Goal: Task Accomplishment & Management: Use online tool/utility

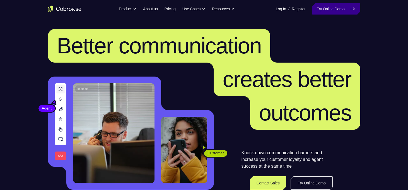
click at [320, 11] on link "Try Online Demo" at bounding box center [336, 8] width 48 height 11
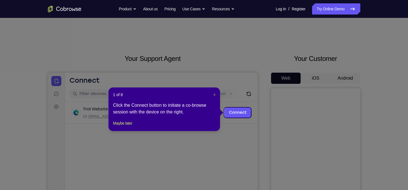
click at [214, 96] on span "×" at bounding box center [214, 94] width 2 height 4
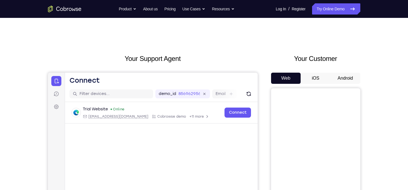
click at [337, 78] on button "Android" at bounding box center [345, 77] width 30 height 11
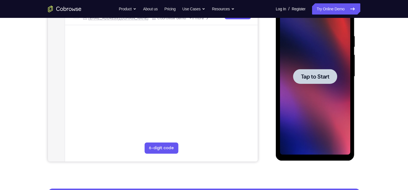
click at [309, 79] on span "Tap to Start" at bounding box center [315, 77] width 28 height 6
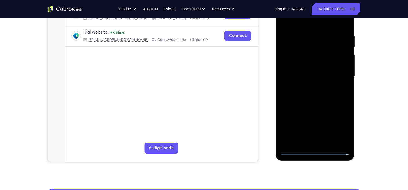
click at [315, 150] on div at bounding box center [315, 76] width 70 height 156
click at [340, 122] on div at bounding box center [315, 76] width 70 height 156
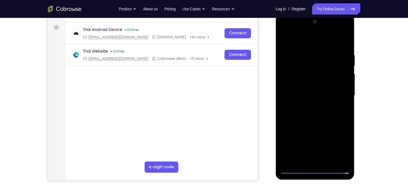
scroll to position [79, 0]
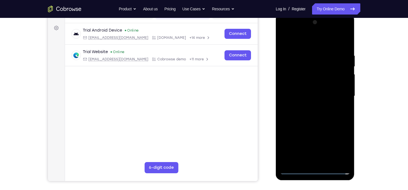
click at [305, 43] on div at bounding box center [315, 96] width 70 height 156
click at [339, 94] on div at bounding box center [315, 96] width 70 height 156
click at [310, 106] on div at bounding box center [315, 96] width 70 height 156
click at [308, 91] on div at bounding box center [315, 96] width 70 height 156
click at [299, 86] on div at bounding box center [315, 96] width 70 height 156
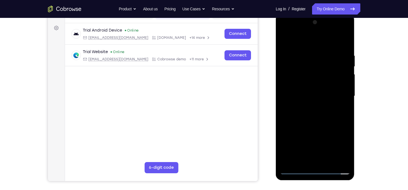
click at [299, 96] on div at bounding box center [315, 96] width 70 height 156
click at [301, 118] on div at bounding box center [315, 96] width 70 height 156
click at [318, 120] on div at bounding box center [315, 96] width 70 height 156
click at [330, 162] on div at bounding box center [315, 96] width 70 height 156
click at [317, 127] on div at bounding box center [315, 96] width 70 height 156
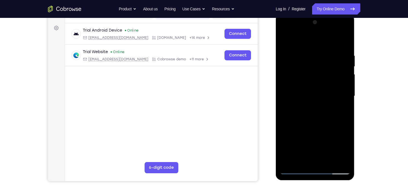
click at [287, 39] on div at bounding box center [315, 96] width 70 height 156
click at [346, 40] on div at bounding box center [315, 96] width 70 height 156
click at [302, 73] on div at bounding box center [315, 96] width 70 height 156
click at [286, 40] on div at bounding box center [315, 96] width 70 height 156
click at [285, 39] on div at bounding box center [315, 96] width 70 height 156
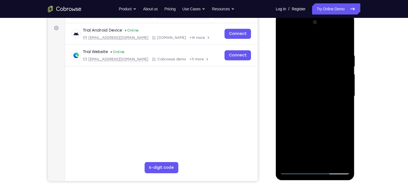
click at [302, 160] on div at bounding box center [315, 96] width 70 height 156
click at [312, 41] on div at bounding box center [315, 96] width 70 height 156
click at [287, 89] on div at bounding box center [315, 96] width 70 height 156
click at [285, 39] on div at bounding box center [315, 96] width 70 height 156
click at [344, 40] on div at bounding box center [315, 96] width 70 height 156
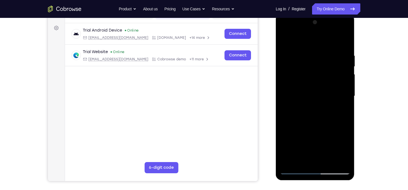
click at [313, 38] on div at bounding box center [315, 96] width 70 height 156
click at [294, 38] on div at bounding box center [315, 96] width 70 height 156
click at [287, 50] on div at bounding box center [315, 96] width 70 height 156
click at [319, 56] on div at bounding box center [315, 96] width 70 height 156
click at [318, 114] on div at bounding box center [315, 96] width 70 height 156
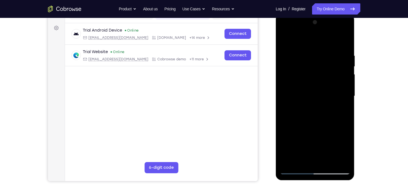
click at [285, 39] on div at bounding box center [315, 96] width 70 height 156
click at [345, 37] on div at bounding box center [315, 96] width 70 height 156
click at [291, 161] on div at bounding box center [315, 96] width 70 height 156
